Goal: Find specific page/section: Find specific page/section

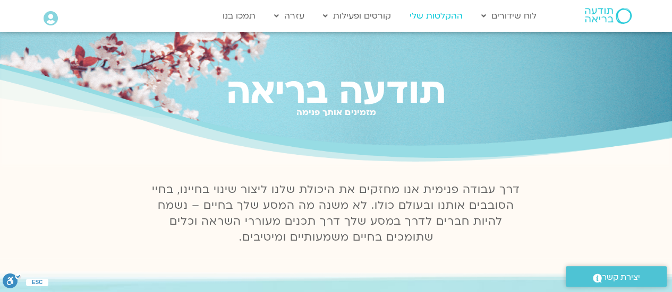
click at [437, 17] on link "ההקלטות שלי" at bounding box center [436, 16] width 64 height 20
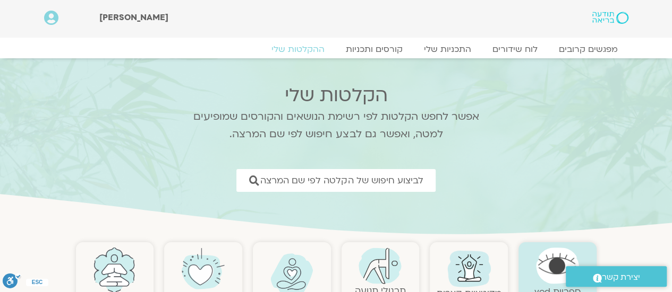
click at [515, 42] on div "מפגשים קרובים לוח שידורים התכניות שלי קורסים ותכניות ההקלטות שלי מפגשים קרובים …" at bounding box center [335, 48] width 605 height 21
click at [514, 48] on link "לוח שידורים" at bounding box center [515, 49] width 80 height 13
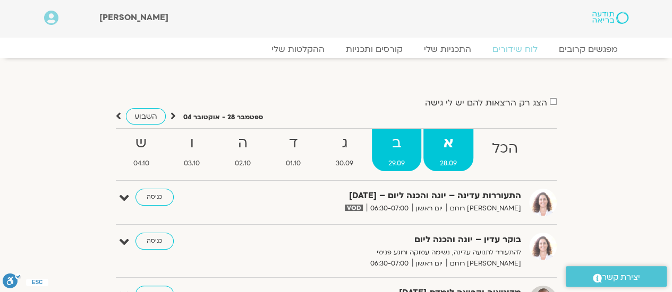
click at [402, 143] on strong "ב" at bounding box center [396, 144] width 49 height 24
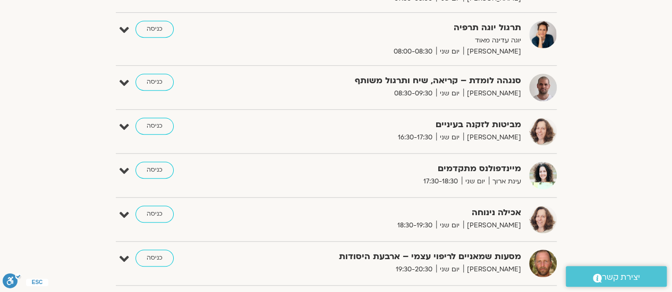
scroll to position [478, 0]
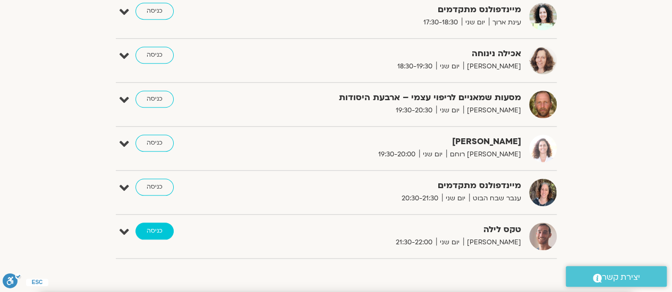
click at [142, 223] on link "כניסה" at bounding box center [154, 231] width 38 height 17
